Goal: Task Accomplishment & Management: Manage account settings

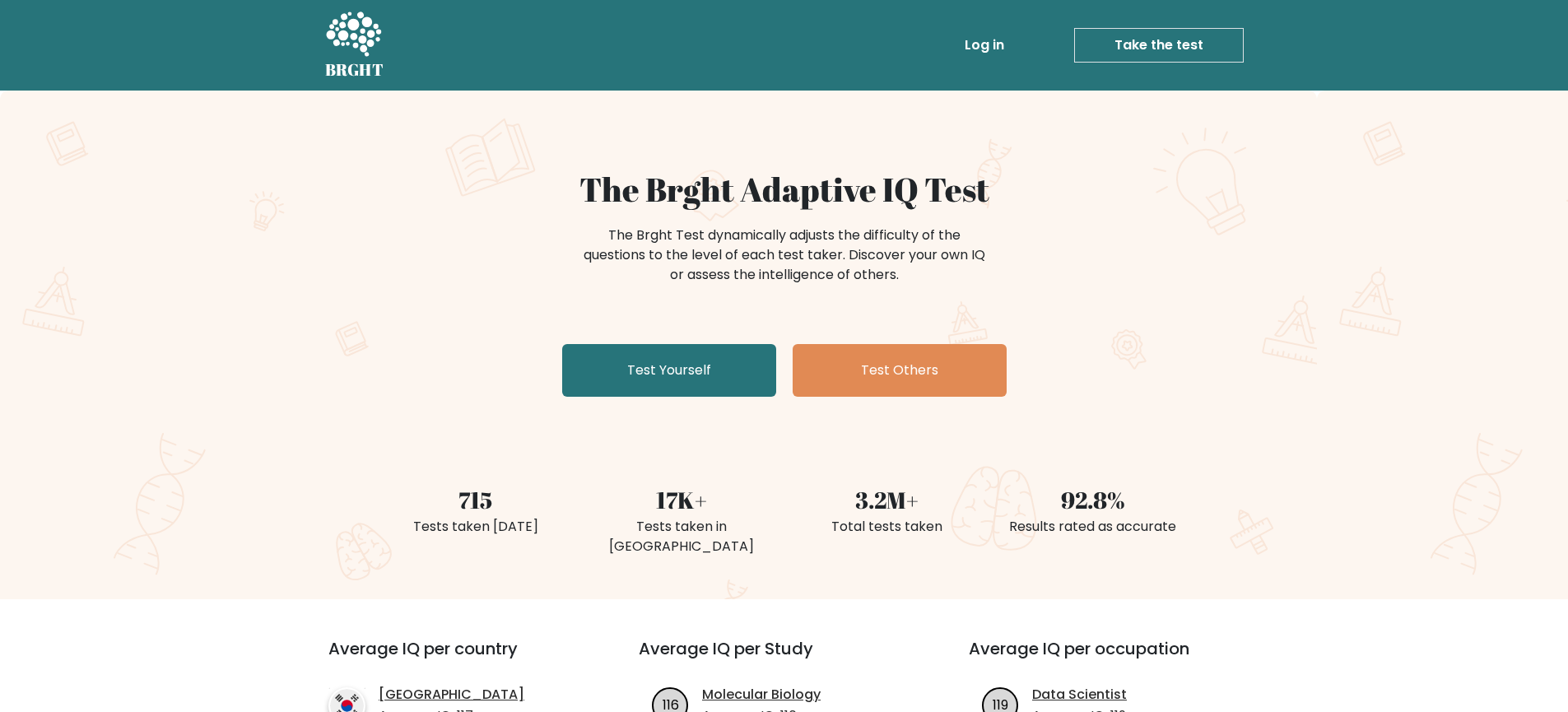
click at [971, 53] on link "Log in" at bounding box center [985, 46] width 52 height 33
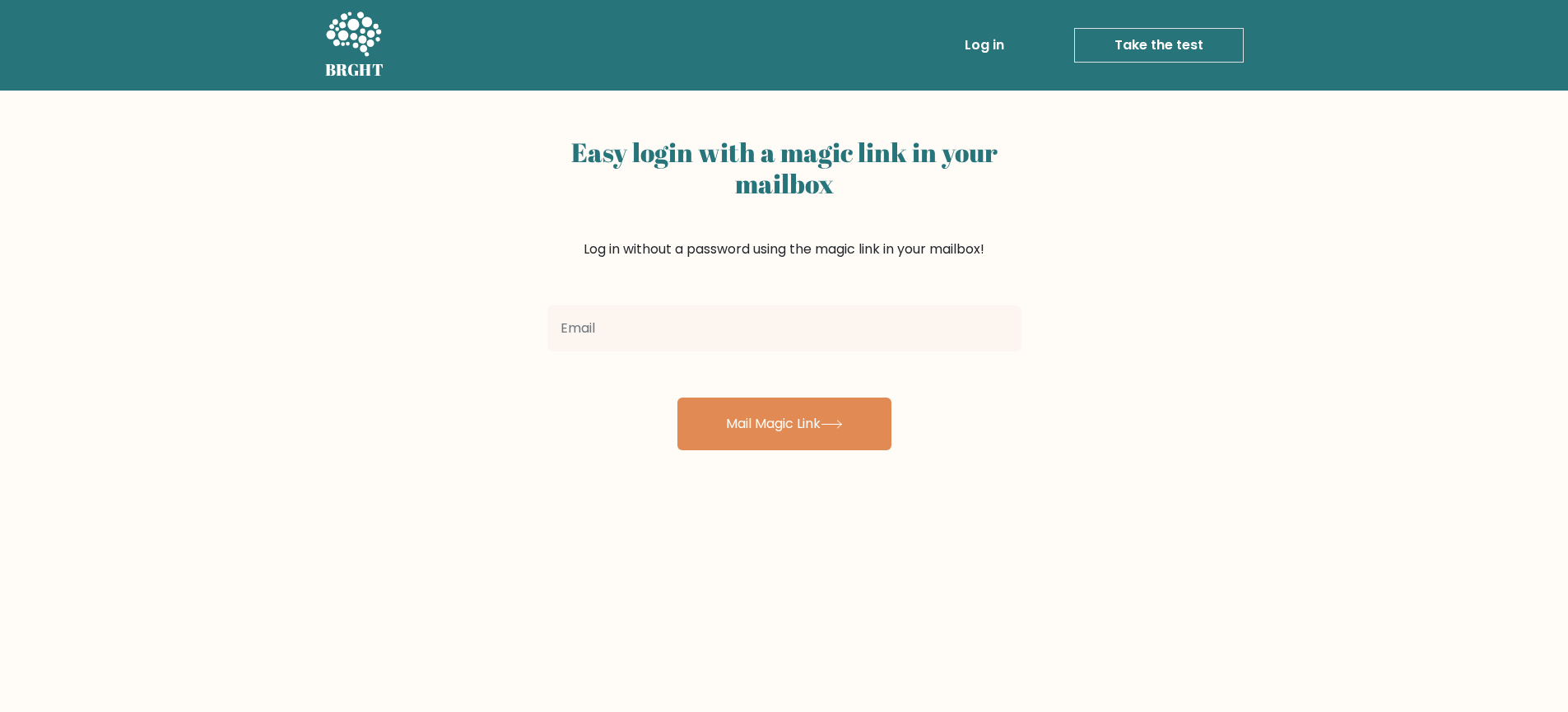
click at [691, 336] on input "email" at bounding box center [784, 328] width 474 height 46
type input "kaplin.alexey1@gmail.com"
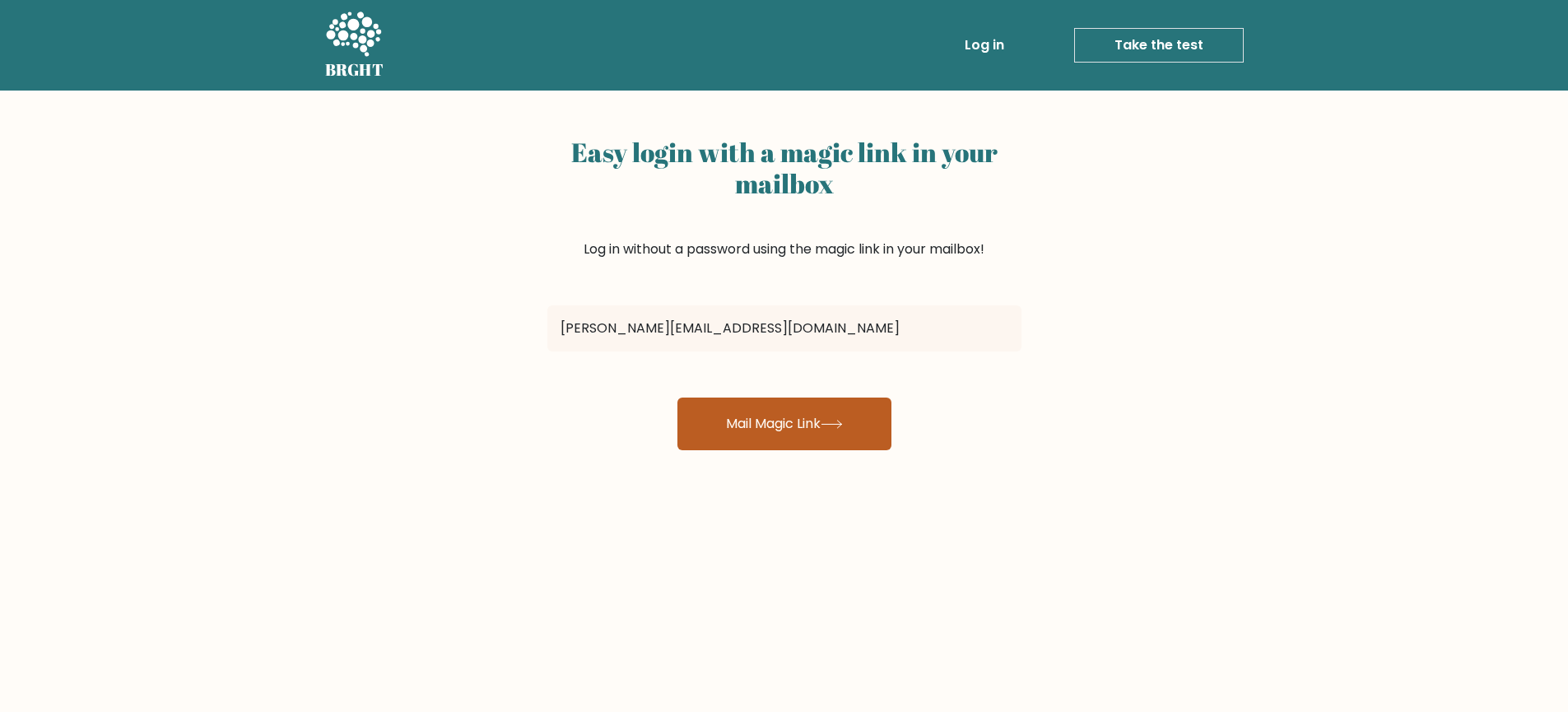
click at [800, 418] on button "Mail Magic Link" at bounding box center [784, 423] width 214 height 52
